Goal: Information Seeking & Learning: Learn about a topic

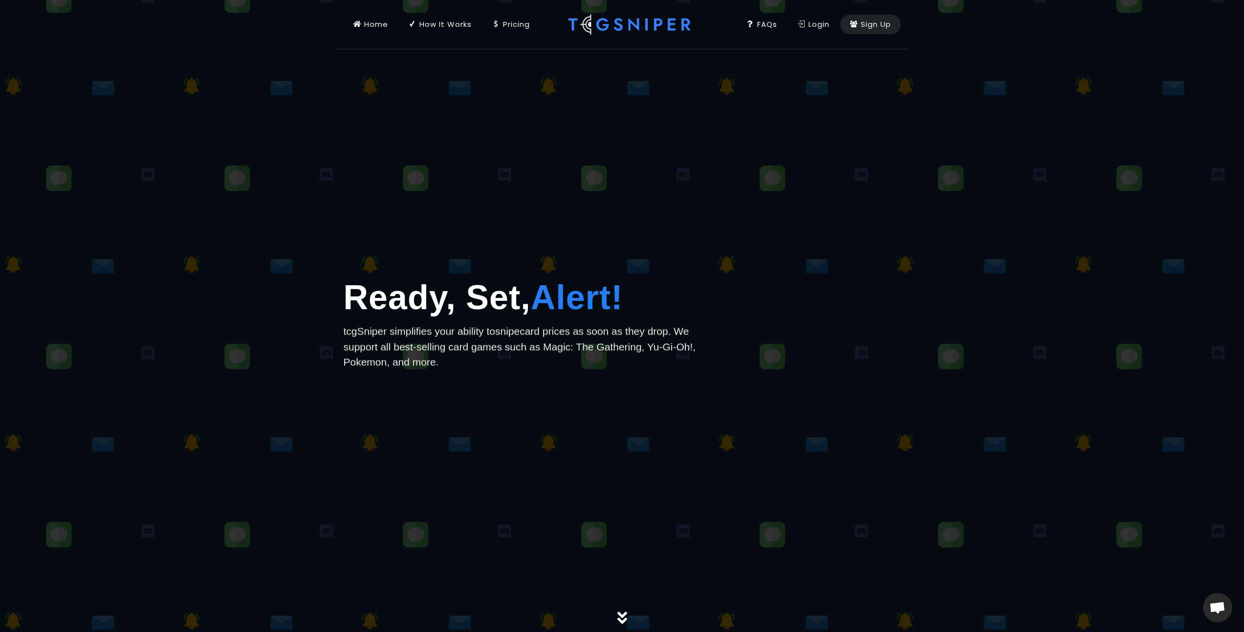
click at [804, 25] on div "Login" at bounding box center [813, 24] width 32 height 11
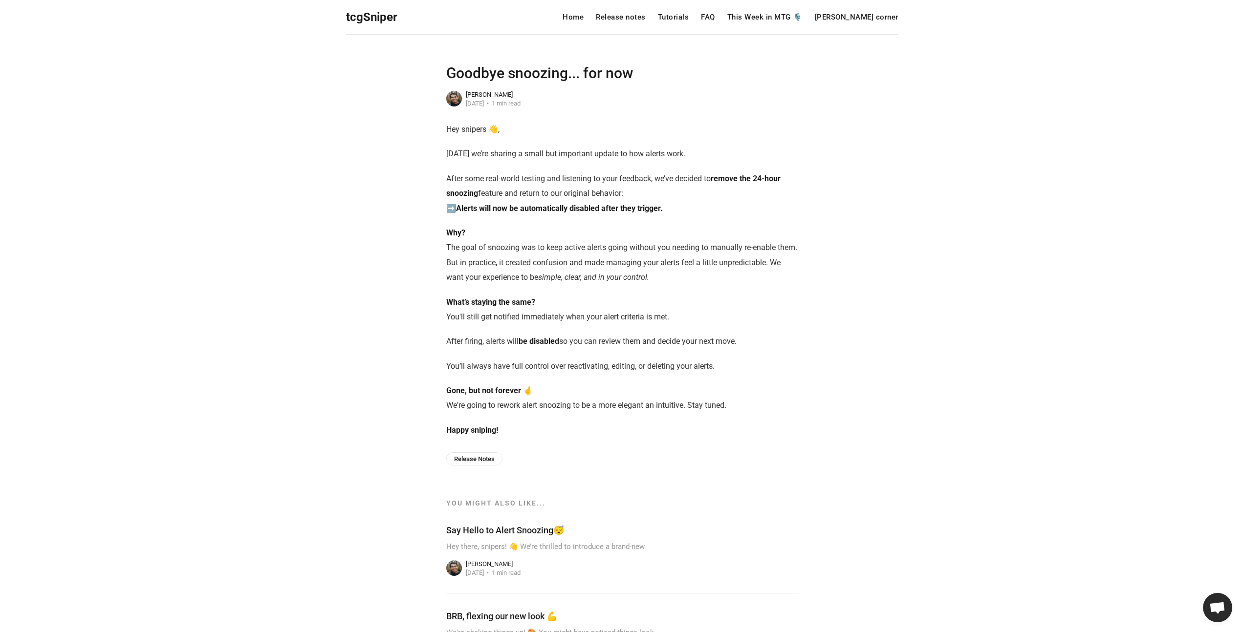
click at [720, 243] on p "Why? The goal of snoozing was to keep active alerts going without you needing t…" at bounding box center [622, 256] width 352 height 60
click at [711, 250] on p "Why? The goal of snoozing was to keep active alerts going without you needing t…" at bounding box center [622, 256] width 352 height 60
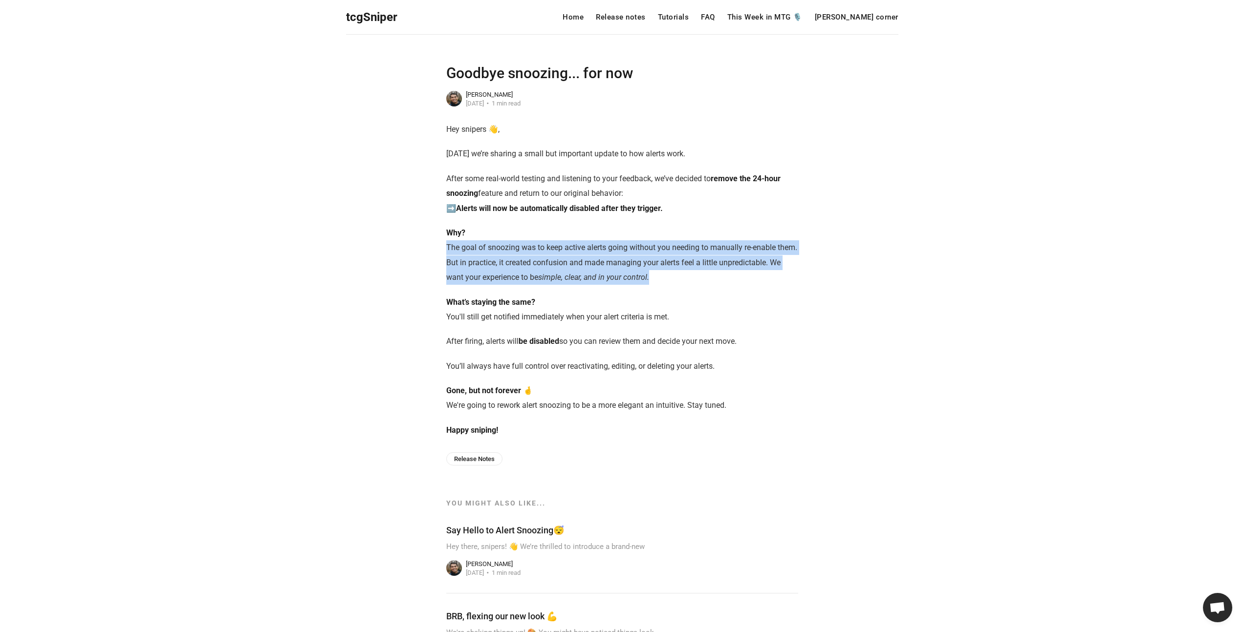
click at [711, 250] on p "Why? The goal of snoozing was to keep active alerts going without you needing t…" at bounding box center [622, 256] width 352 height 60
click at [711, 251] on p "Why? The goal of snoozing was to keep active alerts going without you needing t…" at bounding box center [622, 256] width 352 height 60
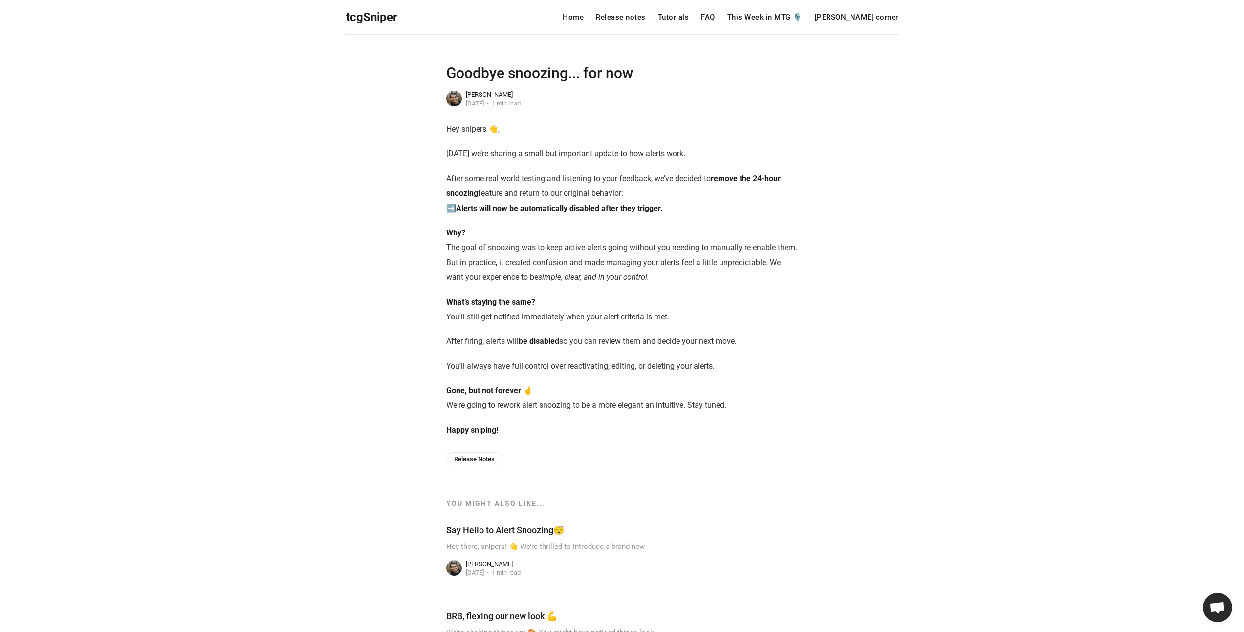
click at [700, 260] on p "Why? The goal of snoozing was to keep active alerts going without you needing t…" at bounding box center [622, 256] width 352 height 60
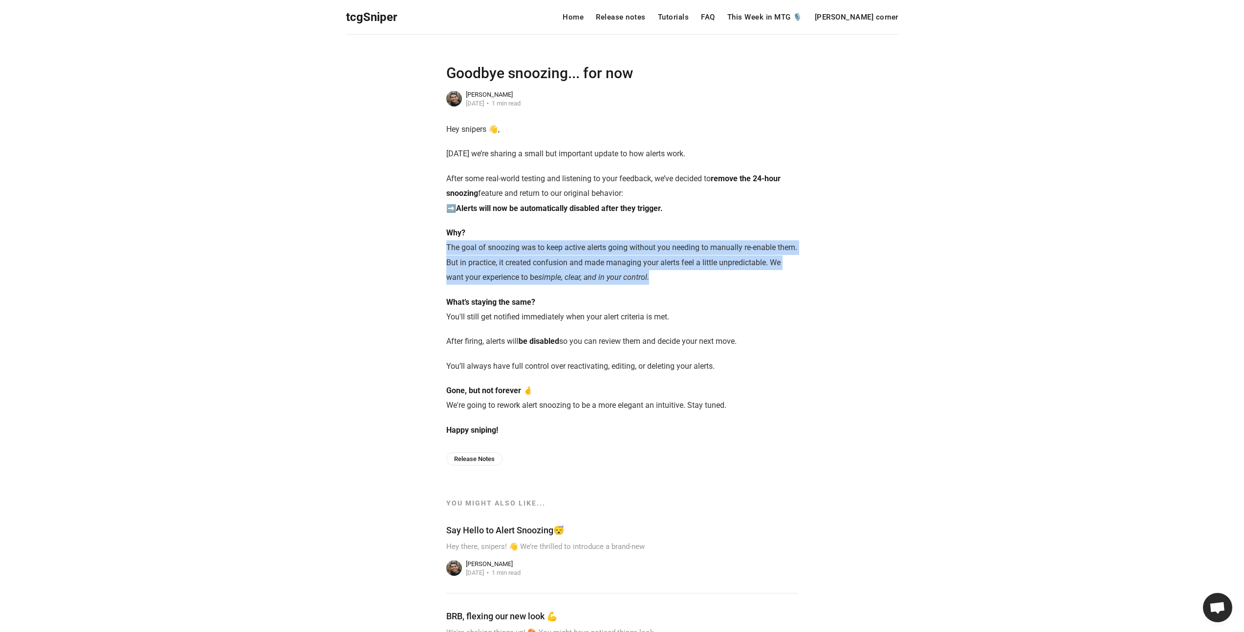
click at [700, 260] on p "Why? The goal of snoozing was to keep active alerts going without you needing t…" at bounding box center [622, 256] width 352 height 60
click at [557, 279] on em "simple, clear, and in your control." at bounding box center [593, 277] width 111 height 9
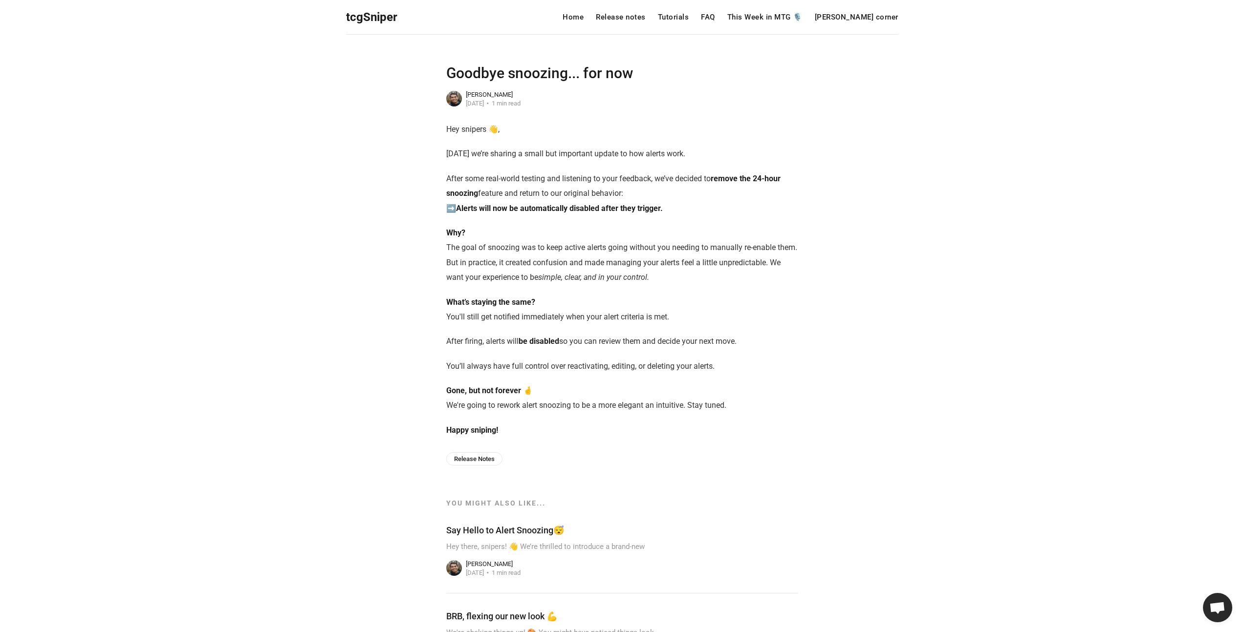
drag, startPoint x: 298, startPoint y: 375, endPoint x: 302, endPoint y: 372, distance: 5.5
click at [298, 375] on div "Hey snipers 👋, Today we’re sharing a small but important update to how alerts w…" at bounding box center [622, 280] width 1244 height 316
click at [303, 371] on div "Hey snipers 👋, Today we’re sharing a small but important update to how alerts w…" at bounding box center [622, 280] width 1244 height 316
